Goal: Task Accomplishment & Management: Complete application form

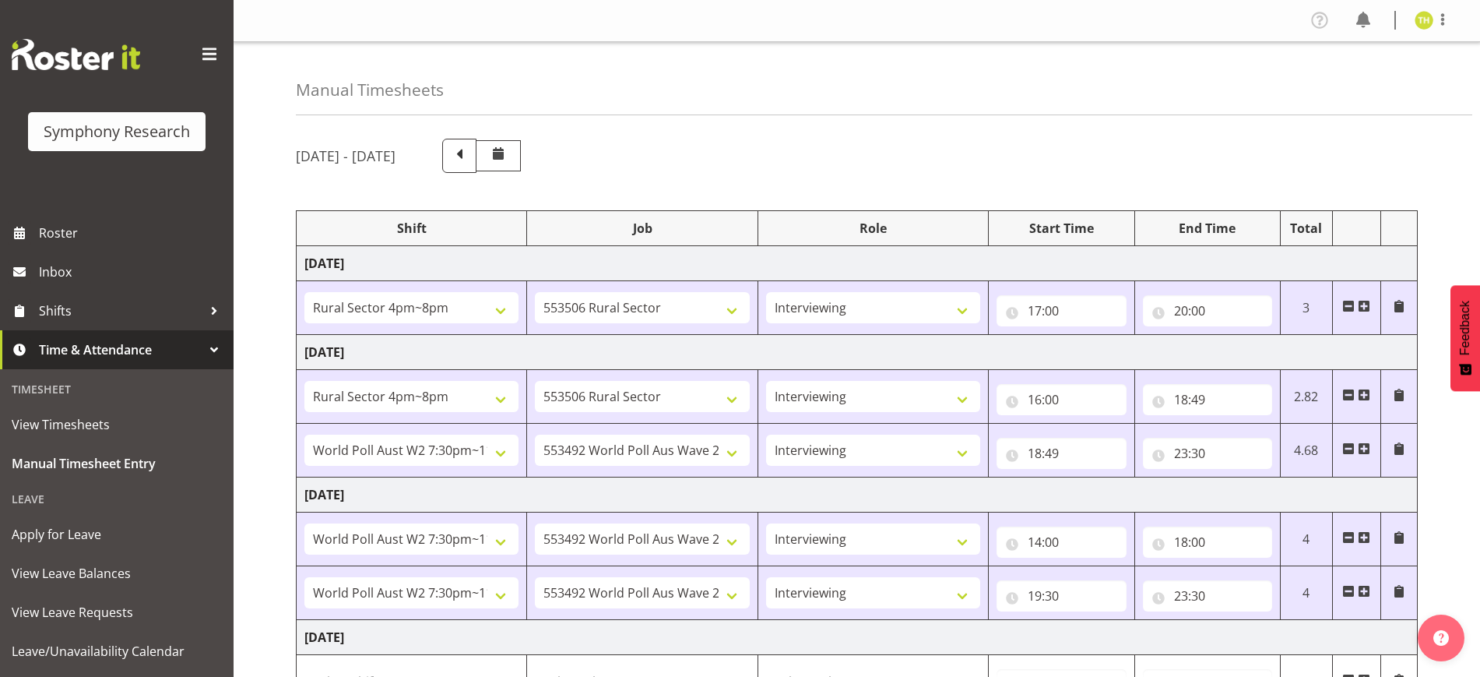
select select "81298"
select select "10587"
select select "47"
select select "81298"
select select "10587"
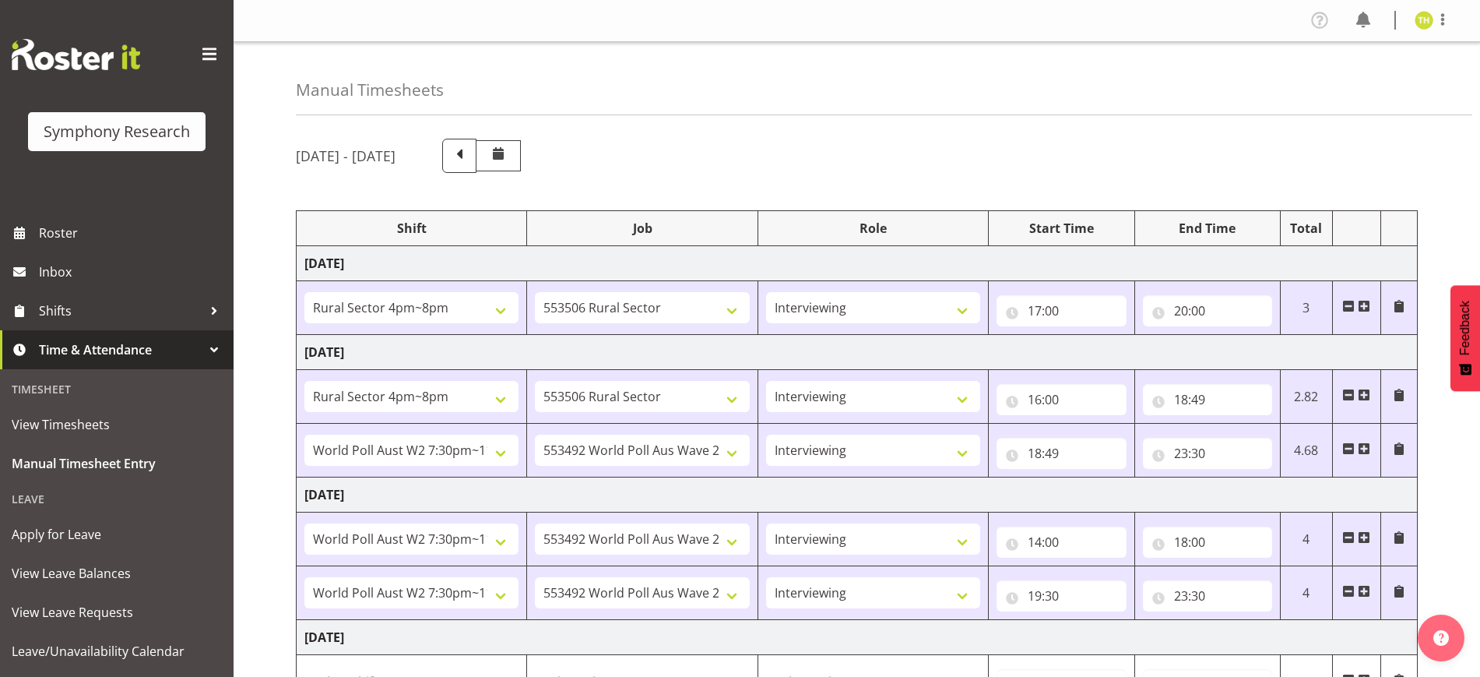
select select "47"
select select "56692"
select select "10499"
select select "47"
select select "56692"
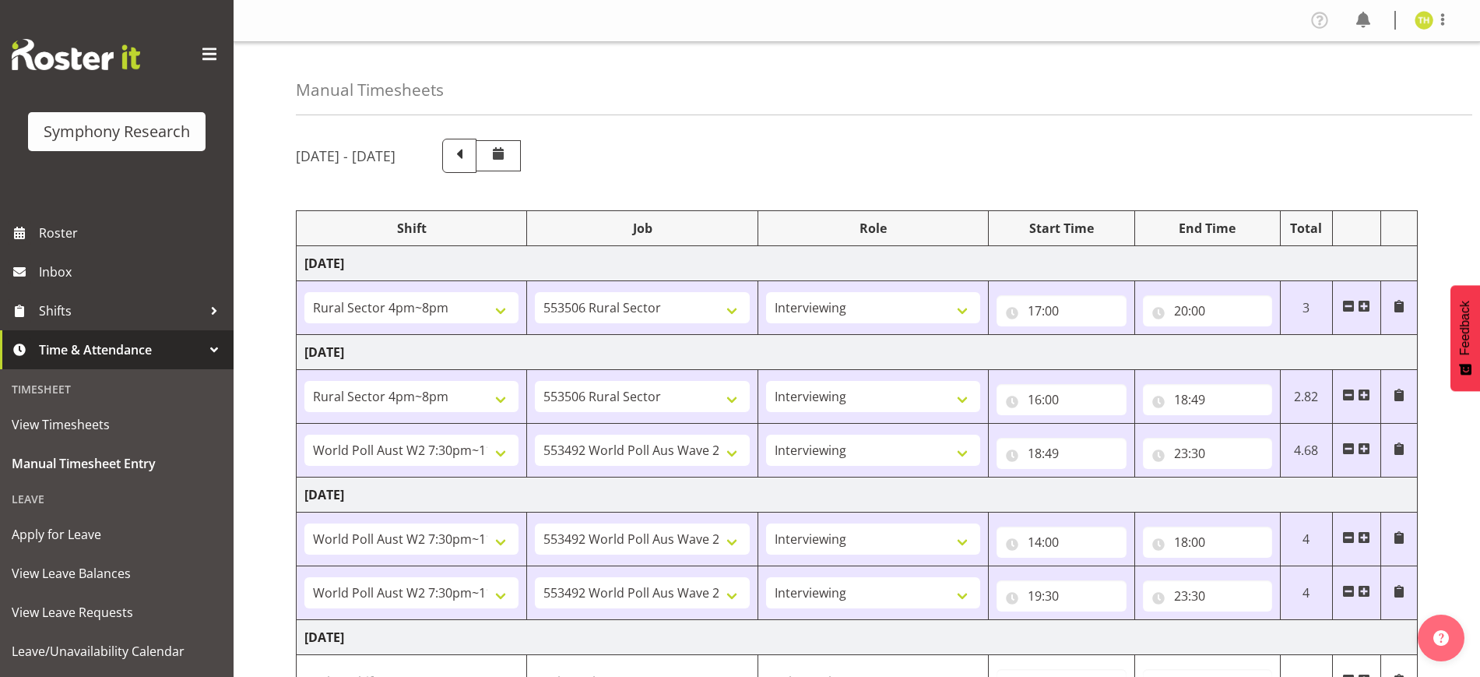
select select "10499"
select select "47"
select select "56692"
select select "10499"
select select "47"
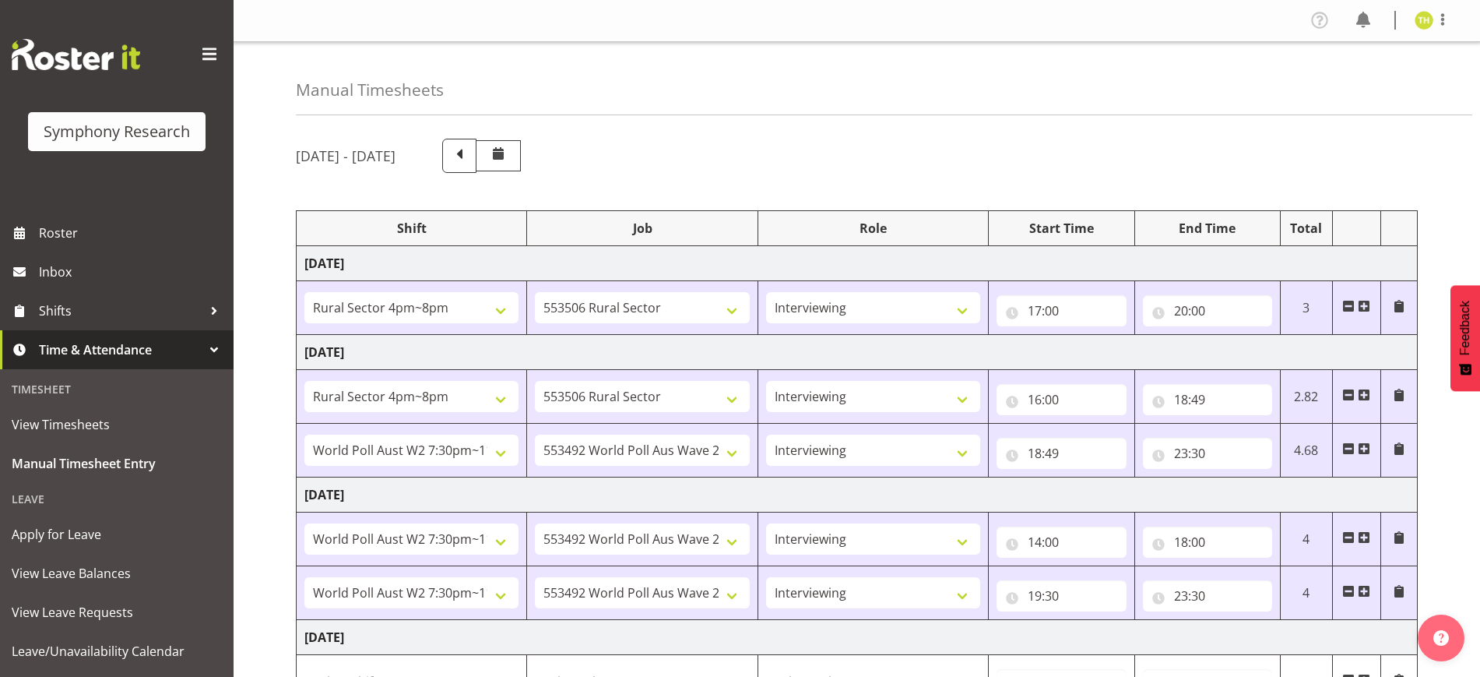
scroll to position [400, 0]
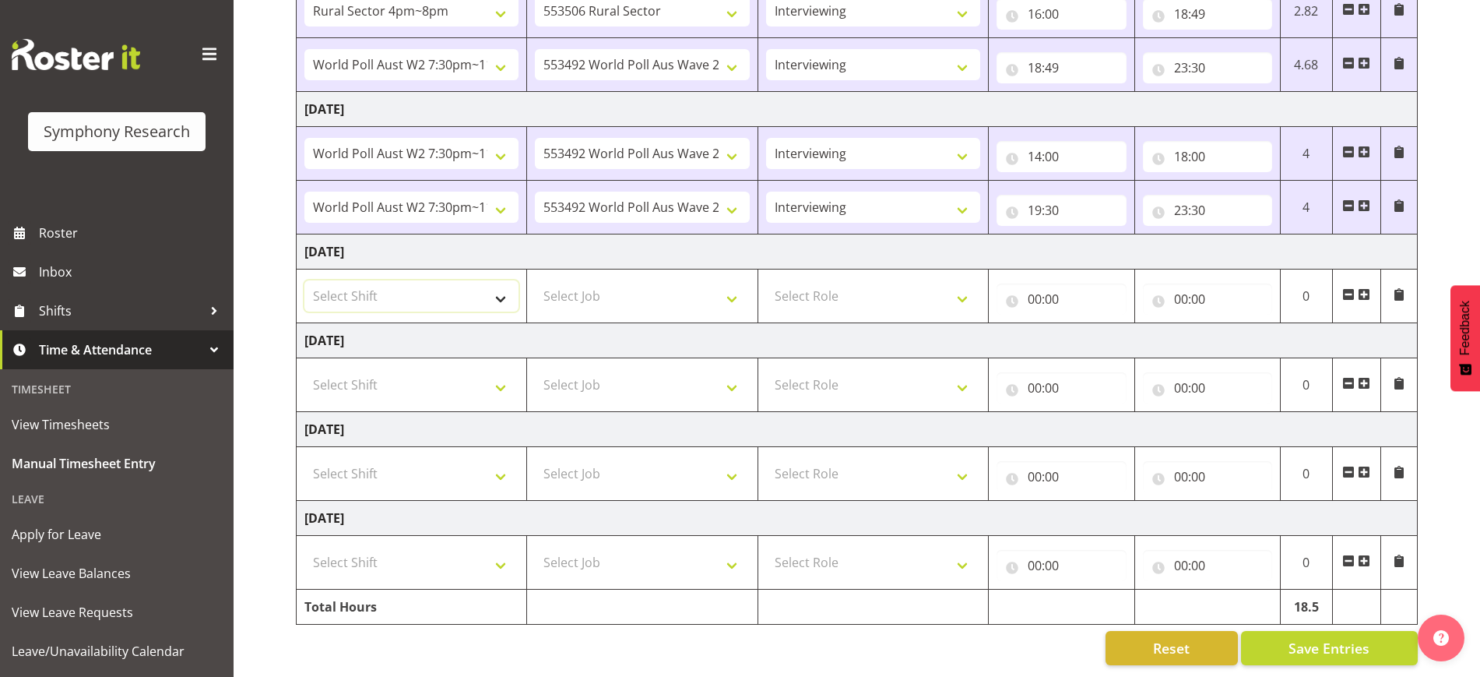
click at [445, 280] on select "Select Shift !!Weekend Residential (Roster IT Shift Label) *Business 9/10am ~ 4…" at bounding box center [411, 295] width 214 height 31
select select "2690"
click at [304, 280] on select "Select Shift !!Weekend Residential (Roster IT Shift Label) *Business 9/10am ~ 4…" at bounding box center [411, 295] width 214 height 31
click at [576, 280] on select "Select Job 550060 IF Admin 553492 World Poll Aus Wave 2 Main 2025 553493 World …" at bounding box center [642, 295] width 214 height 31
select select "10732"
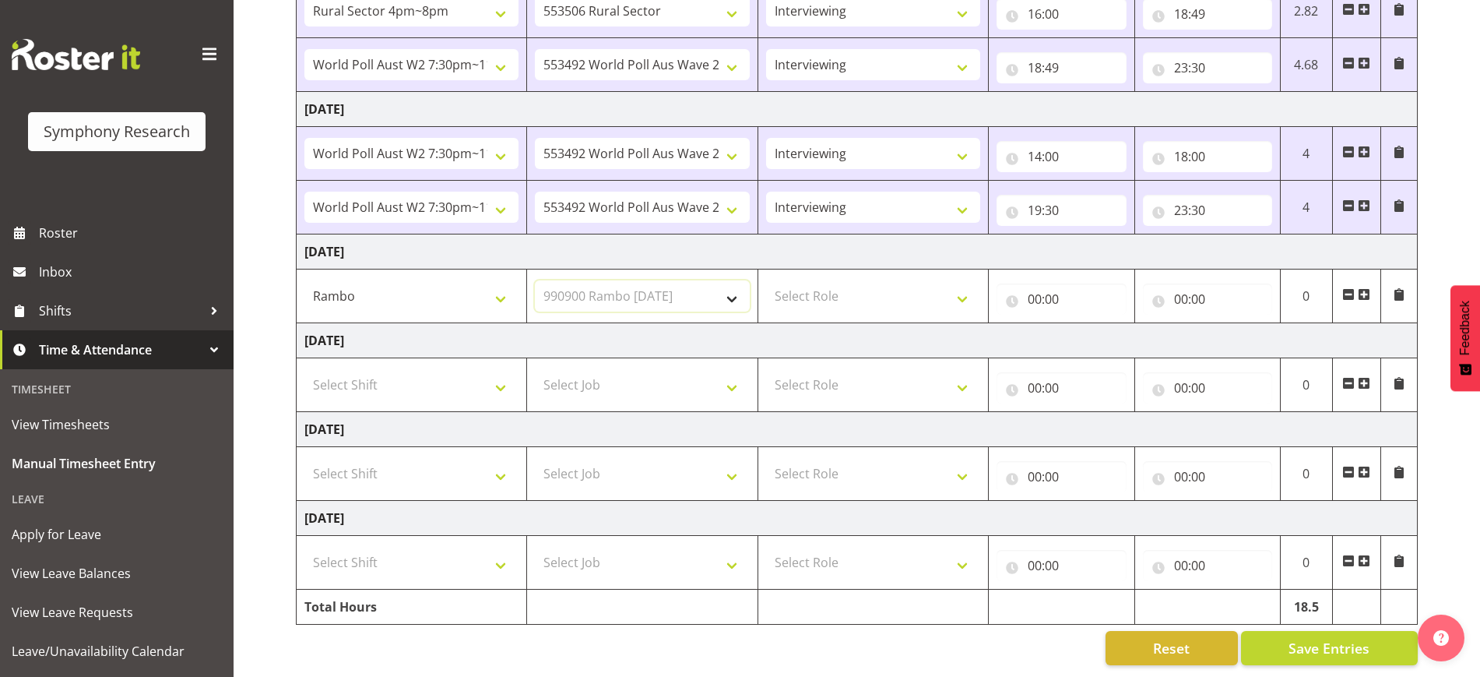
click at [535, 280] on select "Select Job 550060 IF Admin 553492 World Poll Aus Wave 2 Main 2025 553493 World …" at bounding box center [642, 295] width 214 height 31
click at [835, 280] on select "Select Role Briefing Interviewing" at bounding box center [873, 295] width 214 height 31
select select "297"
click at [766, 280] on select "Select Role Briefing Interviewing" at bounding box center [873, 295] width 214 height 31
click at [1039, 287] on input "00:00" at bounding box center [1061, 298] width 129 height 31
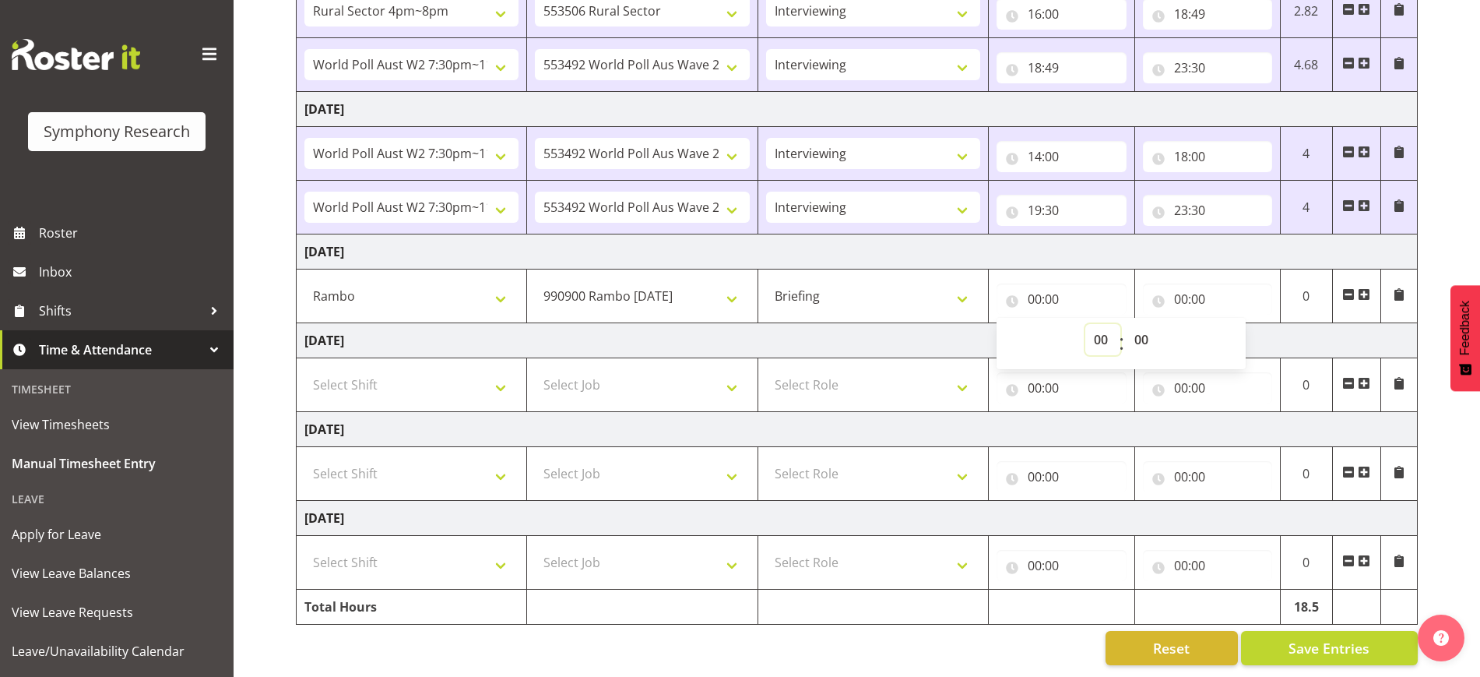
click at [1101, 325] on select "00 01 02 03 04 05 06 07 08 09 10 11 12 13 14 15 16 17 18 19 20 21 22 23" at bounding box center [1102, 339] width 35 height 31
select select "16"
click at [1085, 324] on select "00 01 02 03 04 05 06 07 08 09 10 11 12 13 14 15 16 17 18 19 20 21 22 23" at bounding box center [1102, 339] width 35 height 31
type input "16:00"
click at [1187, 283] on input "00:00" at bounding box center [1207, 298] width 129 height 31
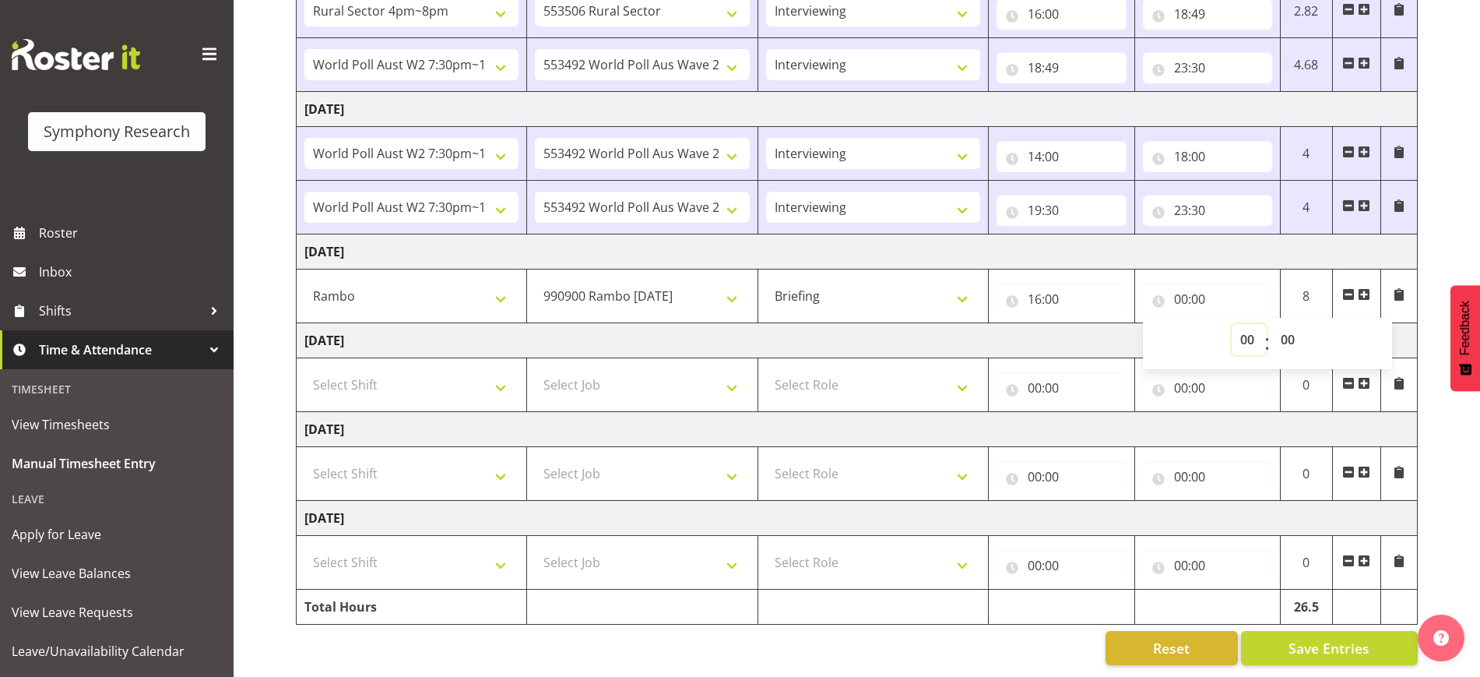
click at [1250, 324] on select "00 01 02 03 04 05 06 07 08 09 10 11 12 13 14 15 16 17 18 19 20 21 22 23" at bounding box center [1249, 339] width 35 height 31
select select "16"
click at [1232, 324] on select "00 01 02 03 04 05 06 07 08 09 10 11 12 13 14 15 16 17 18 19 20 21 22 23" at bounding box center [1249, 339] width 35 height 31
type input "16:00"
click at [1289, 324] on select "00 01 02 03 04 05 06 07 08 09 10 11 12 13 14 15 16 17 18 19 20 21 22 23 24 25 2…" at bounding box center [1289, 339] width 35 height 31
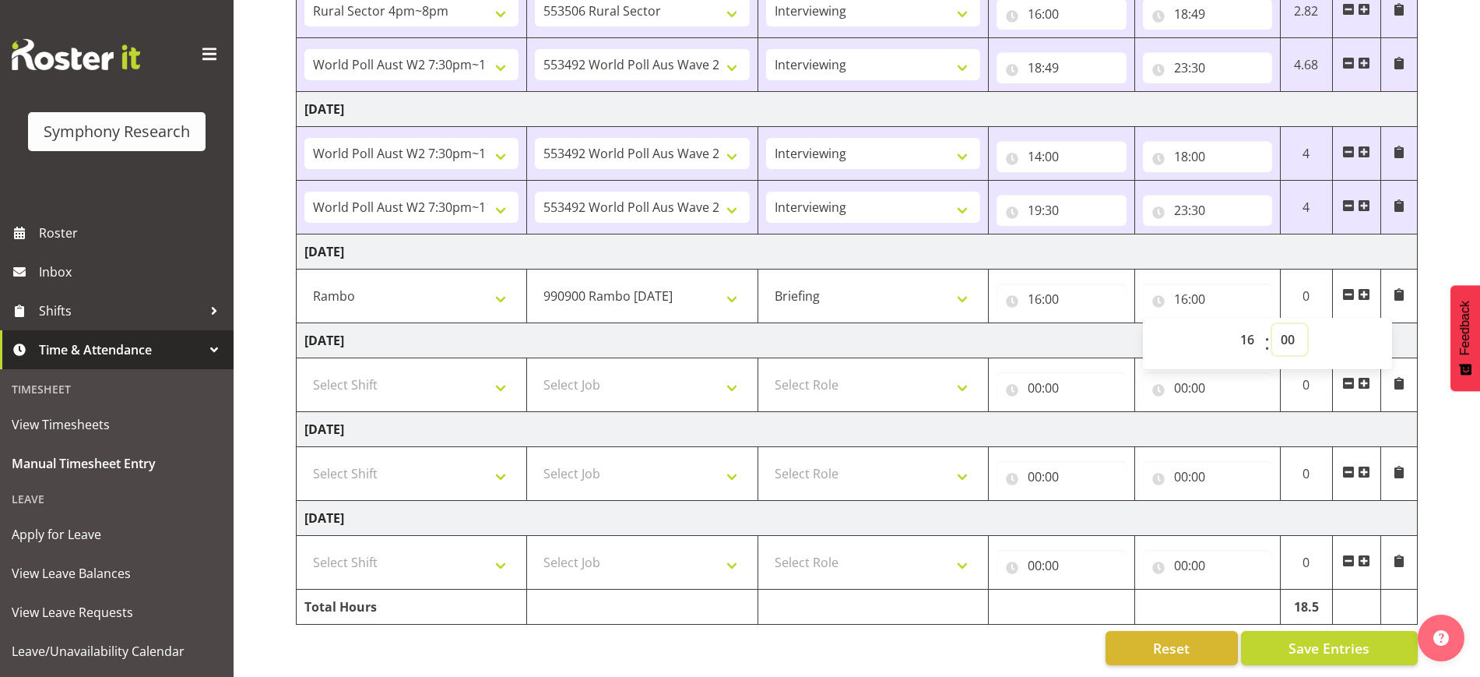
select select "30"
click at [1272, 324] on select "00 01 02 03 04 05 06 07 08 09 10 11 12 13 14 15 16 17 18 19 20 21 22 23 24 25 2…" at bounding box center [1289, 339] width 35 height 31
type input "16:30"
click at [1419, 234] on div "[DATE] - [DATE] Shift Job Role Start Time End Time Total [DATE] !!Weekend Resid…" at bounding box center [888, 209] width 1184 height 935
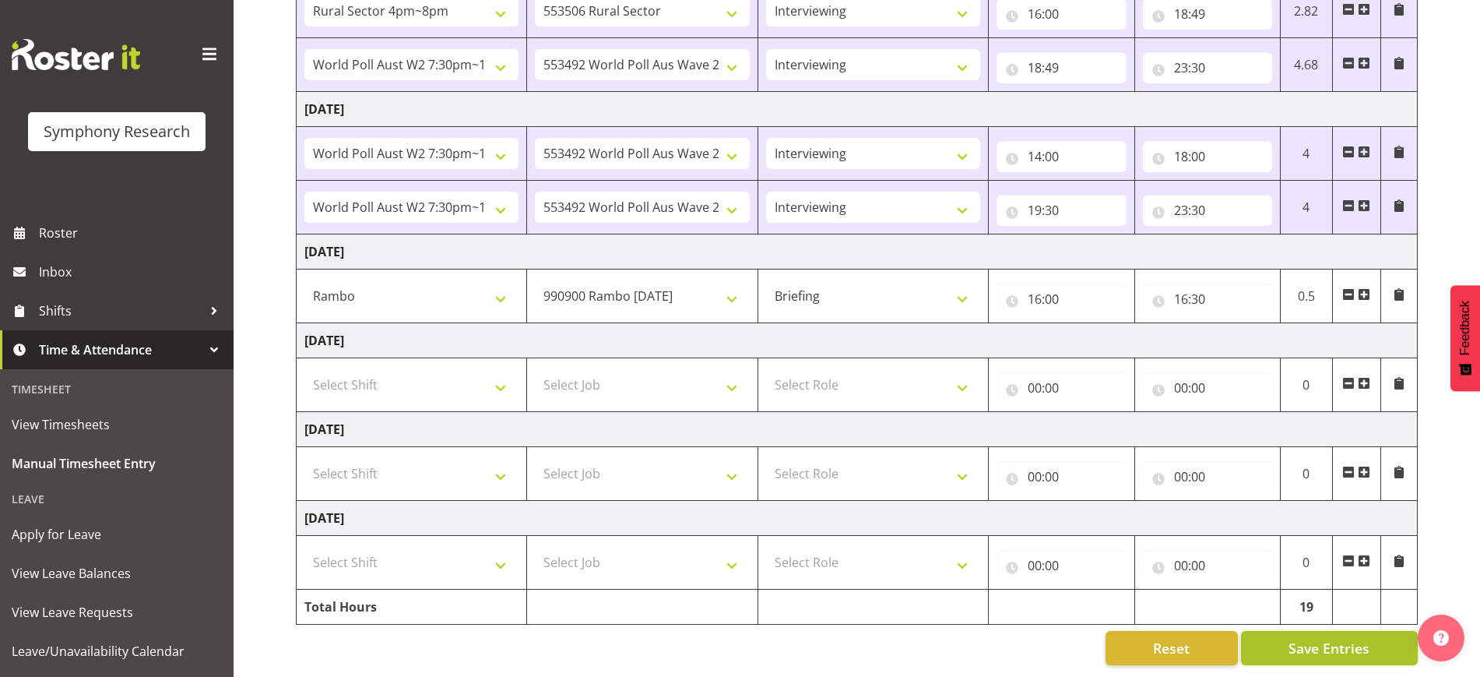
click at [1329, 638] on span "Save Entries" at bounding box center [1329, 648] width 81 height 20
